Goal: Book appointment/travel/reservation

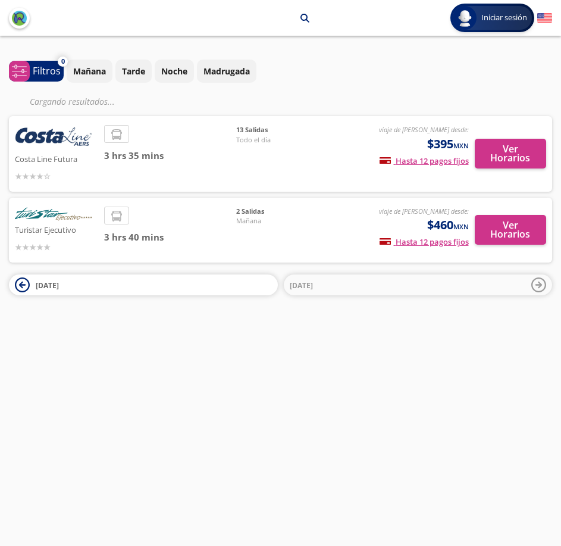
click at [377, 55] on div "¿Con qué línea quieres salir? Ordenar por 0 system-uicons:filtering Filtros che…" at bounding box center [280, 172] width 561 height 248
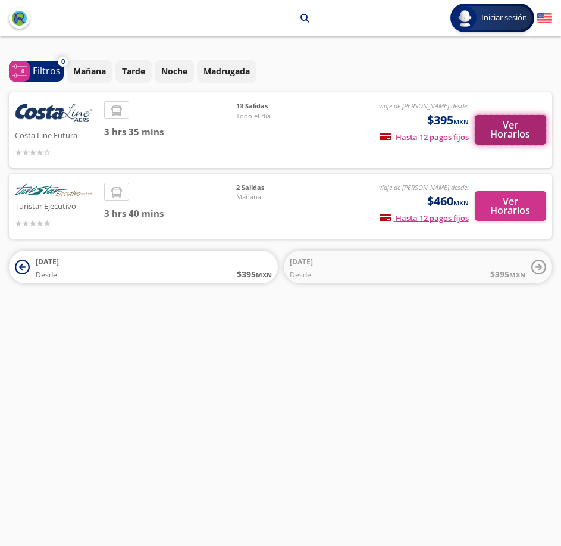
click at [512, 134] on button "Ver Horarios" at bounding box center [511, 130] width 72 height 30
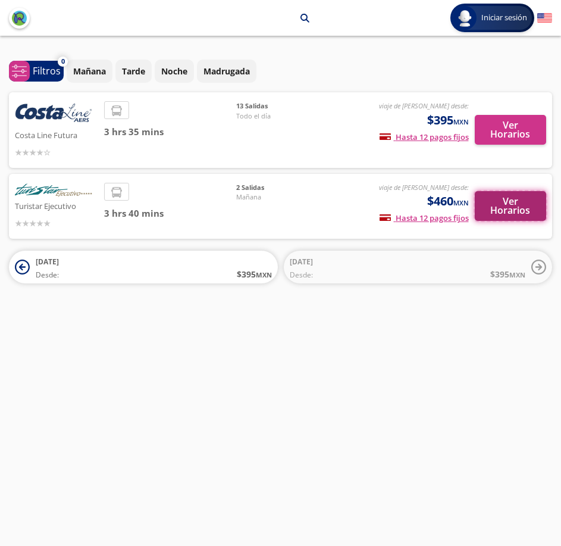
click at [500, 212] on button "Ver Horarios" at bounding box center [511, 206] width 72 height 30
